Goal: Task Accomplishment & Management: Manage account settings

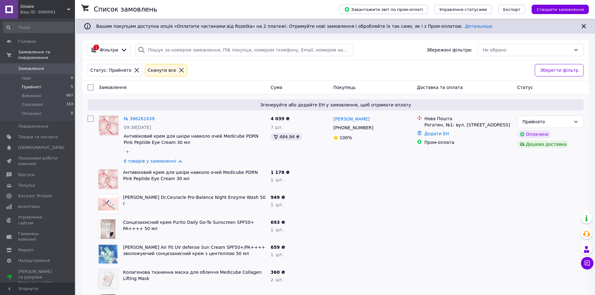
click at [54, 83] on li "Прийняті 5" at bounding box center [38, 87] width 77 height 9
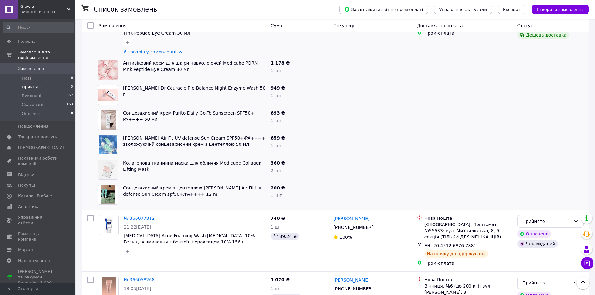
scroll to position [78, 0]
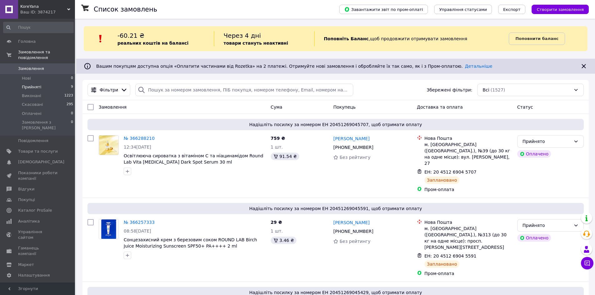
drag, startPoint x: 38, startPoint y: 78, endPoint x: 101, endPoint y: 0, distance: 100.0
click at [38, 83] on li "Прийняті 9" at bounding box center [38, 87] width 77 height 9
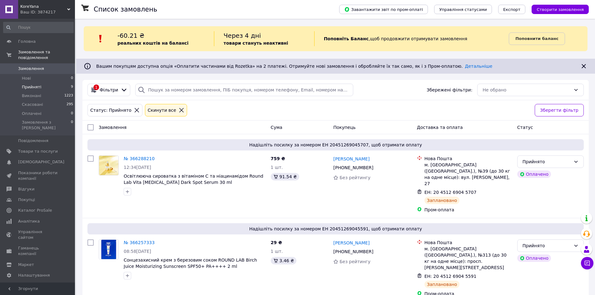
click at [52, 83] on li "Прийняті 9" at bounding box center [38, 87] width 77 height 9
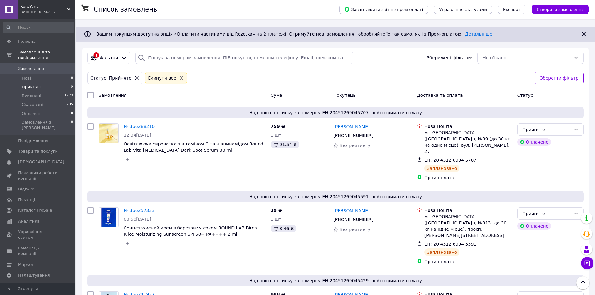
scroll to position [31, 0]
